Goal: Book appointment/travel/reservation

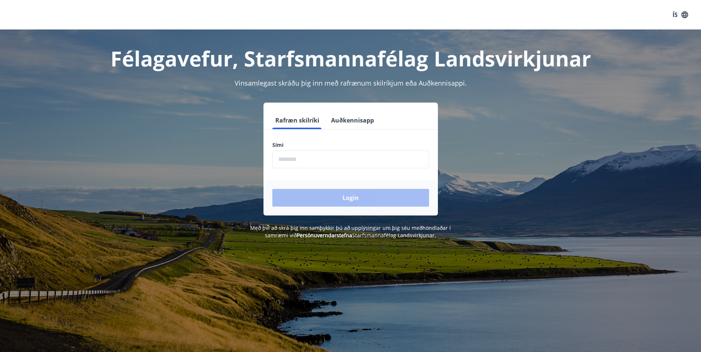
click at [301, 160] on input "phone" at bounding box center [350, 159] width 157 height 18
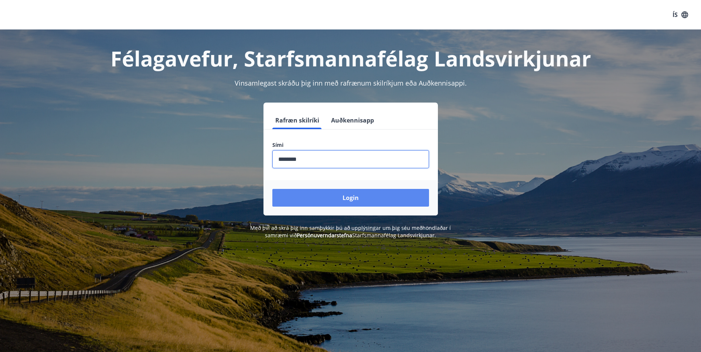
type input "********"
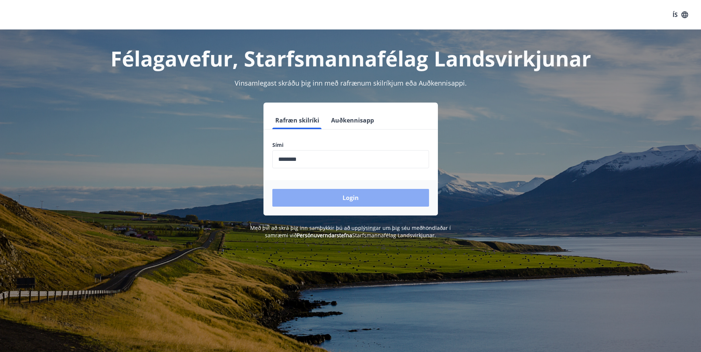
drag, startPoint x: 297, startPoint y: 198, endPoint x: 287, endPoint y: 198, distance: 10.0
click at [287, 198] on button "Login" at bounding box center [350, 198] width 157 height 18
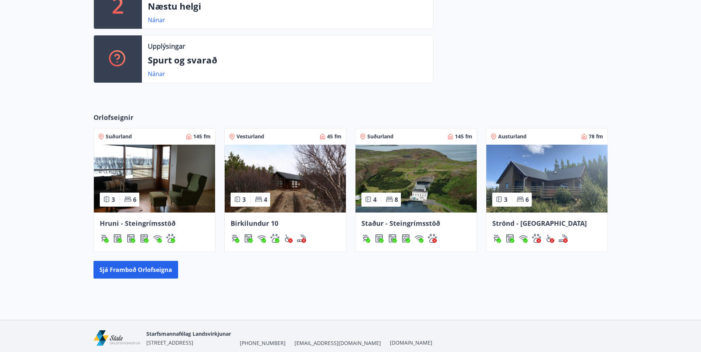
scroll to position [257, 0]
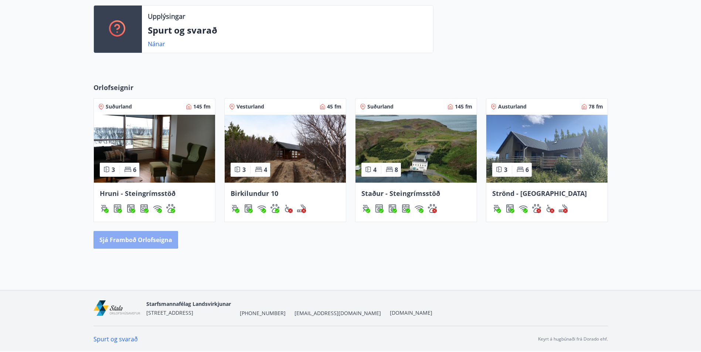
click at [105, 238] on button "Sjá framboð orlofseigna" at bounding box center [135, 240] width 85 height 18
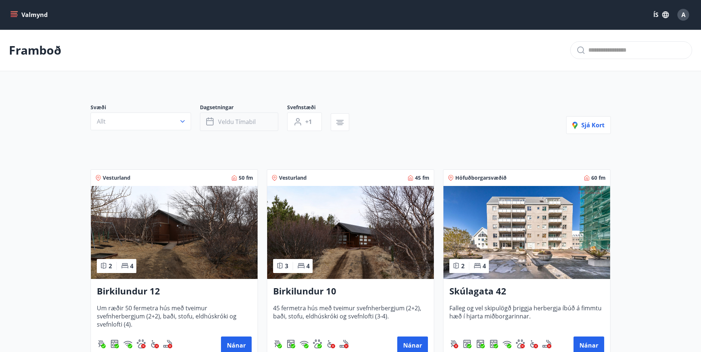
click at [243, 119] on span "Veldu tímabil" at bounding box center [237, 122] width 38 height 8
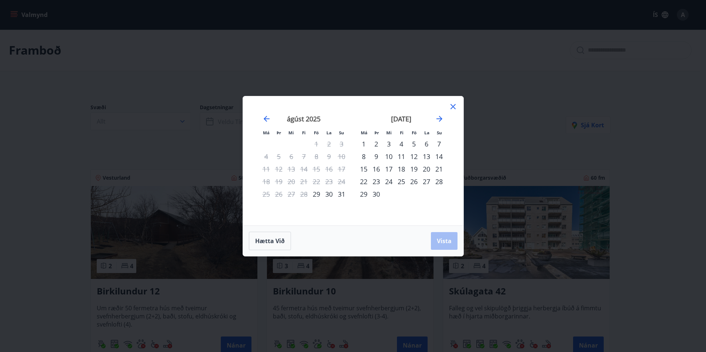
click at [364, 145] on div "1" at bounding box center [363, 144] width 13 height 13
click at [374, 195] on div "30" at bounding box center [376, 194] width 13 height 13
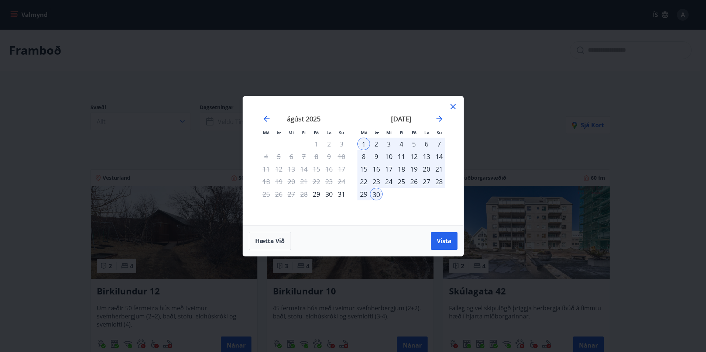
drag, startPoint x: 439, startPoint y: 239, endPoint x: 307, endPoint y: 192, distance: 140.2
click at [438, 239] on span "Vista" at bounding box center [444, 241] width 15 height 8
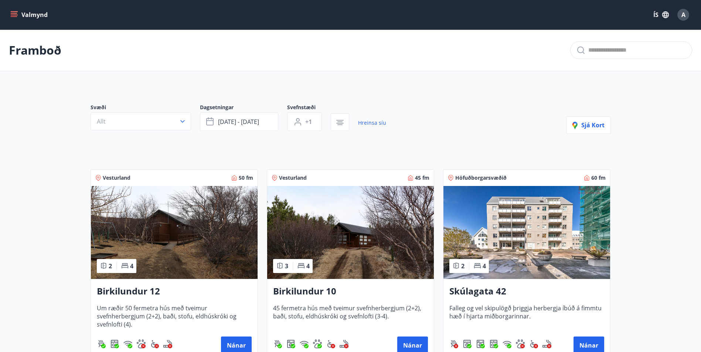
scroll to position [37, 0]
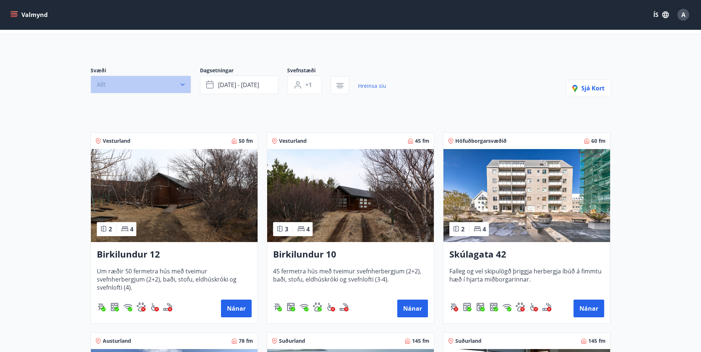
click at [182, 76] on button "Allt" at bounding box center [140, 85] width 100 height 18
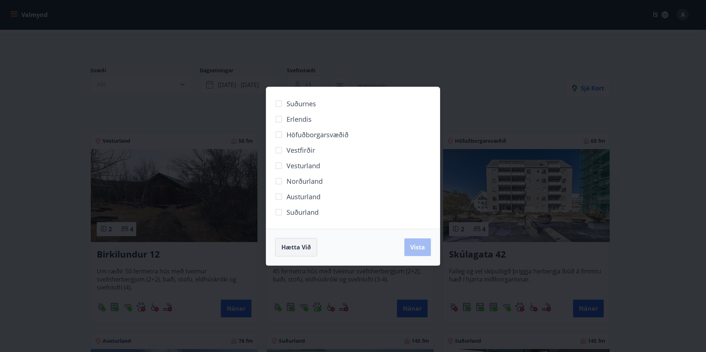
click at [306, 248] on span "Hætta við" at bounding box center [296, 247] width 30 height 8
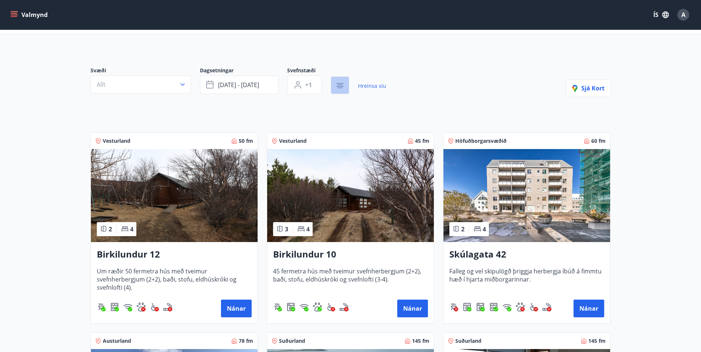
click at [341, 83] on icon "button" at bounding box center [339, 83] width 7 height 1
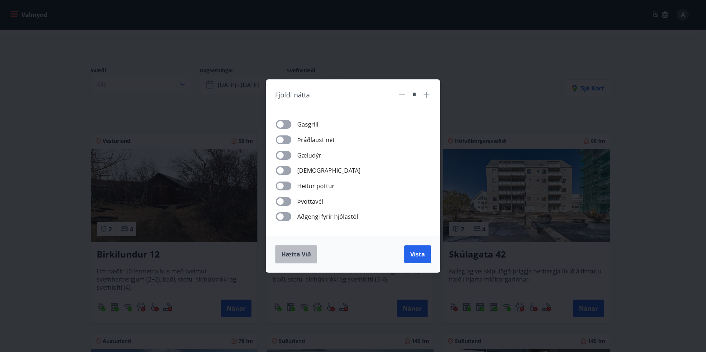
click at [291, 259] on button "Hætta við" at bounding box center [296, 254] width 42 height 18
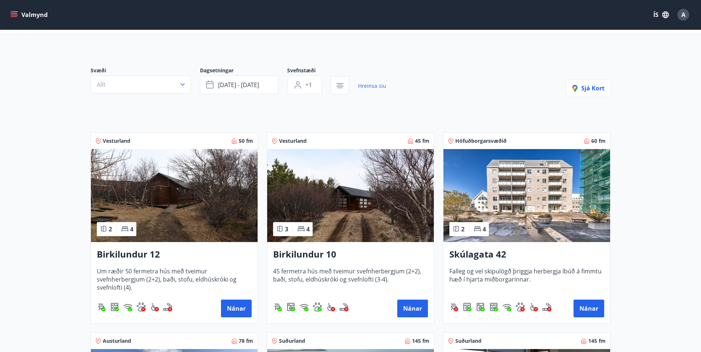
click at [17, 17] on icon "menu" at bounding box center [14, 16] width 7 height 1
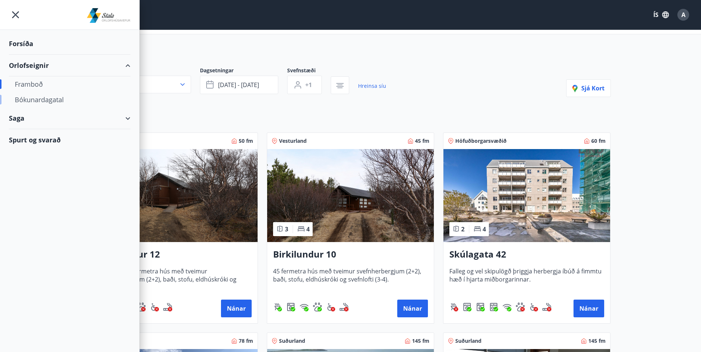
click at [39, 106] on div "Bókunardagatal" at bounding box center [70, 100] width 110 height 16
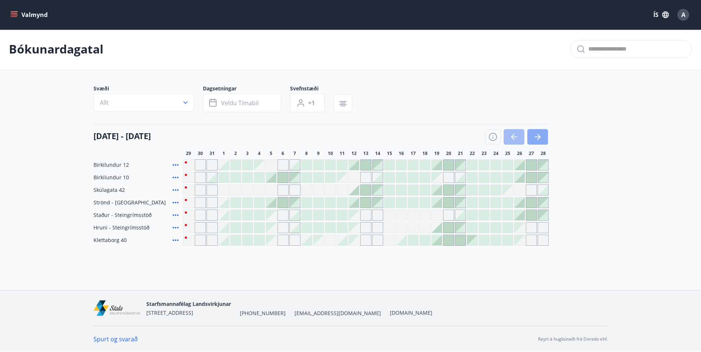
click at [537, 133] on icon "button" at bounding box center [537, 137] width 9 height 9
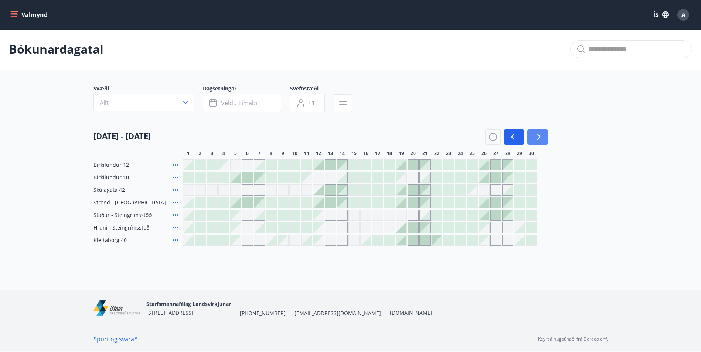
click at [537, 133] on icon "button" at bounding box center [537, 137] width 9 height 9
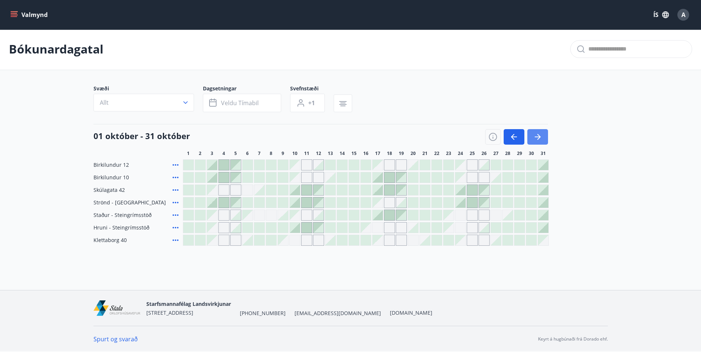
click at [537, 133] on icon "button" at bounding box center [537, 137] width 9 height 9
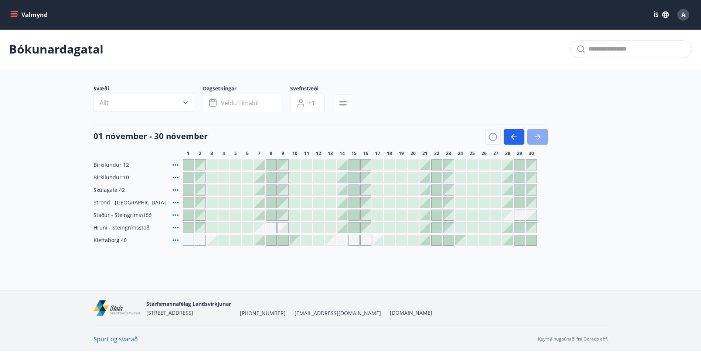
click at [537, 133] on icon "button" at bounding box center [537, 137] width 9 height 9
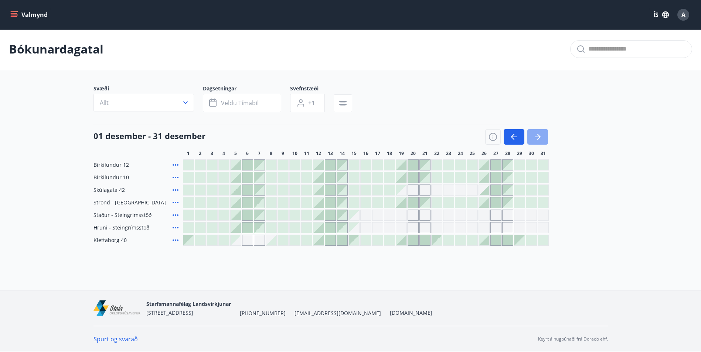
click at [538, 133] on icon "button" at bounding box center [537, 137] width 9 height 9
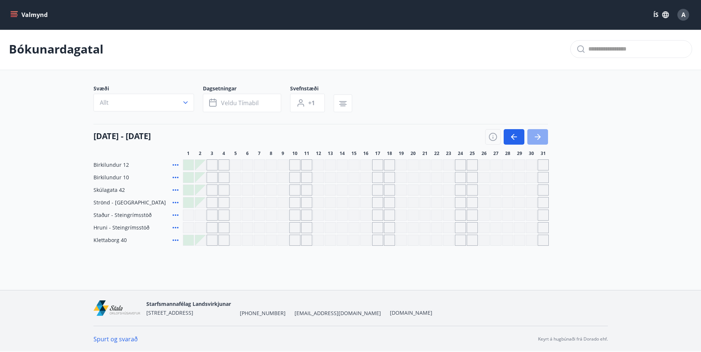
click at [538, 132] on button "button" at bounding box center [537, 137] width 21 height 16
